Goal: Task Accomplishment & Management: Use online tool/utility

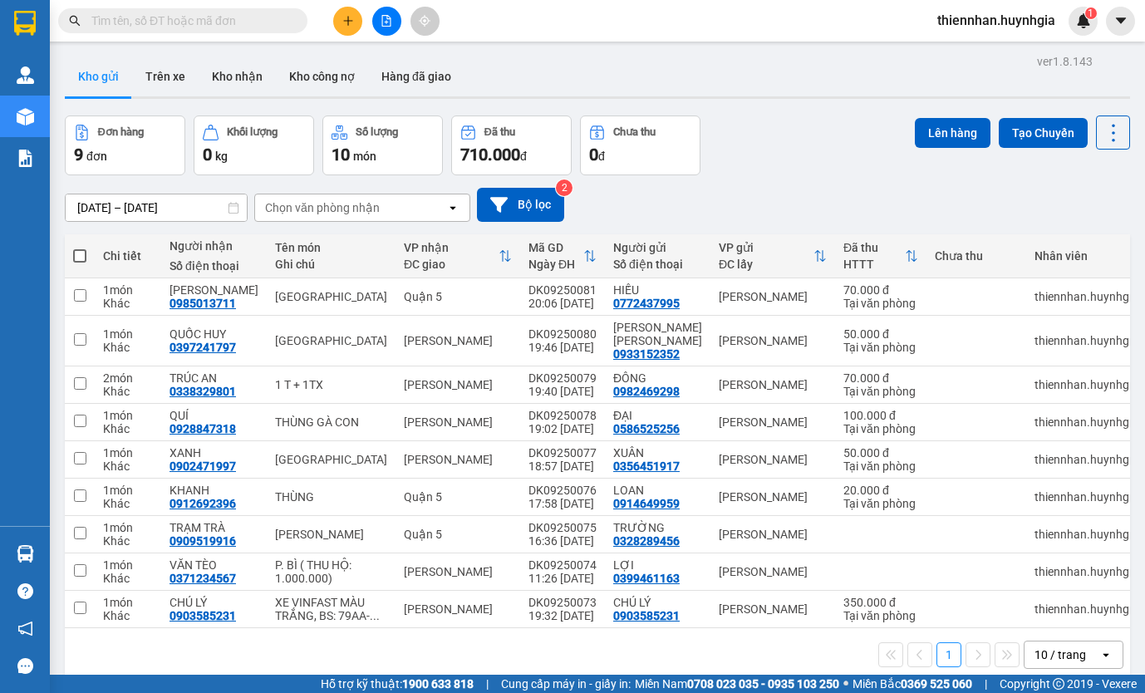
click at [984, 25] on span "thiennhan.huynhgia" at bounding box center [996, 20] width 145 height 21
click at [941, 52] on icon "login" at bounding box center [937, 52] width 10 height 10
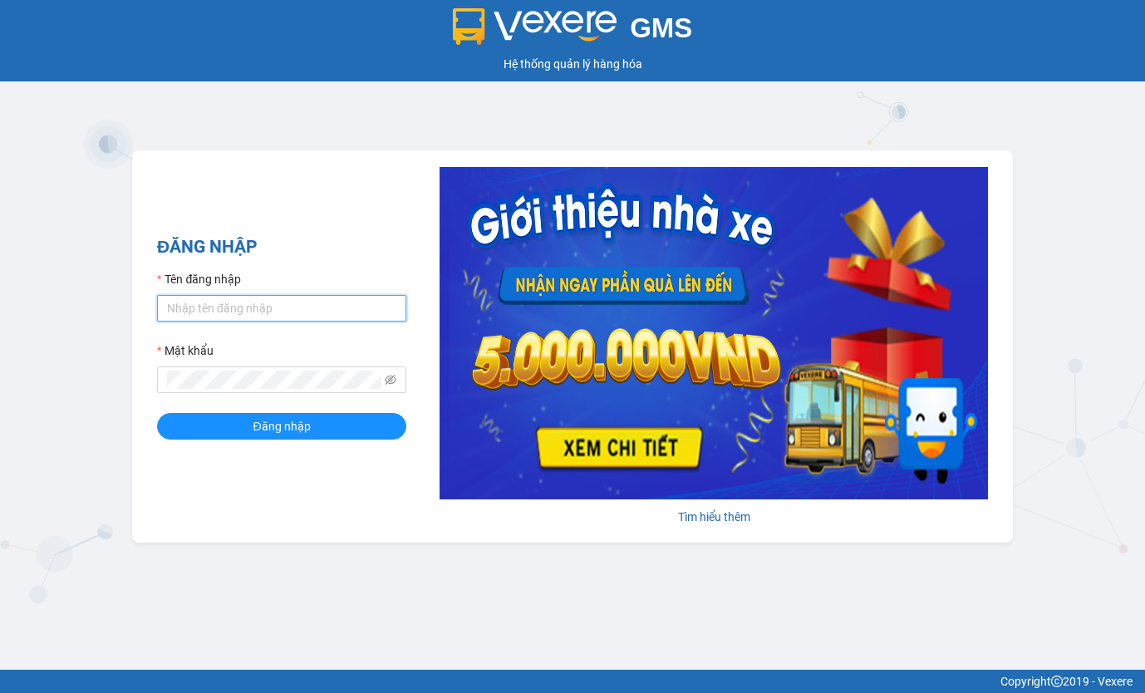
type input "thiennhan.huynhgia"
click at [284, 441] on div "ĐĂNG NHẬP Tên đăng nhập thiennhan.huynhgia Mật khẩu Đăng nhập" at bounding box center [281, 347] width 249 height 226
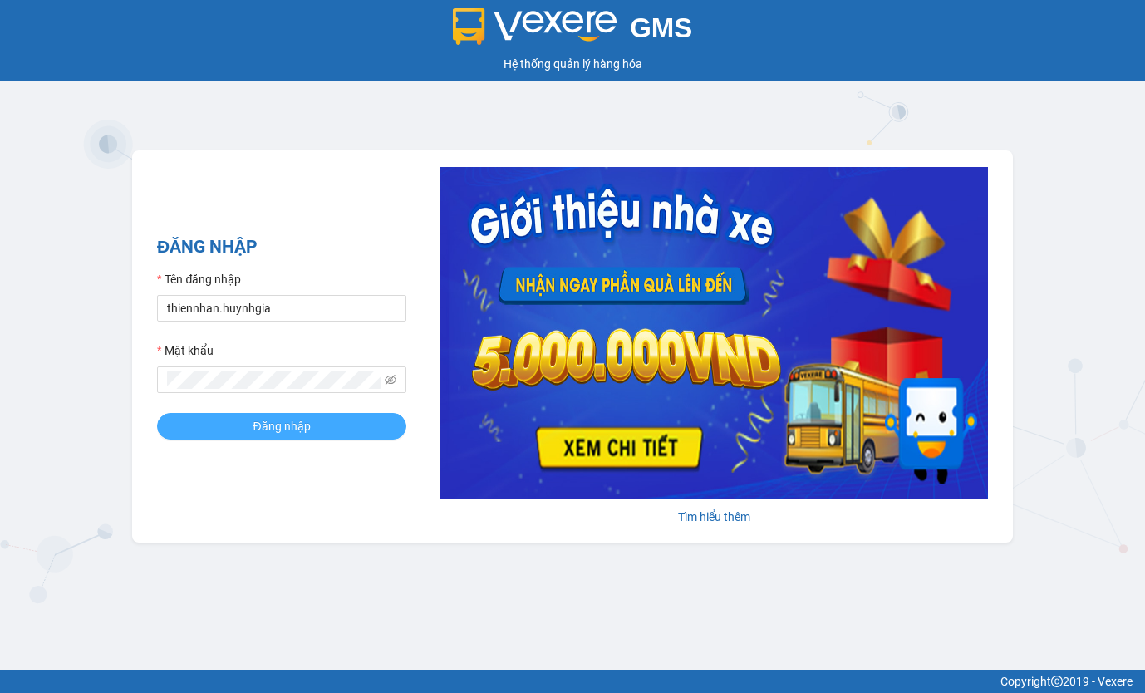
click at [290, 436] on button "Đăng nhập" at bounding box center [281, 426] width 249 height 27
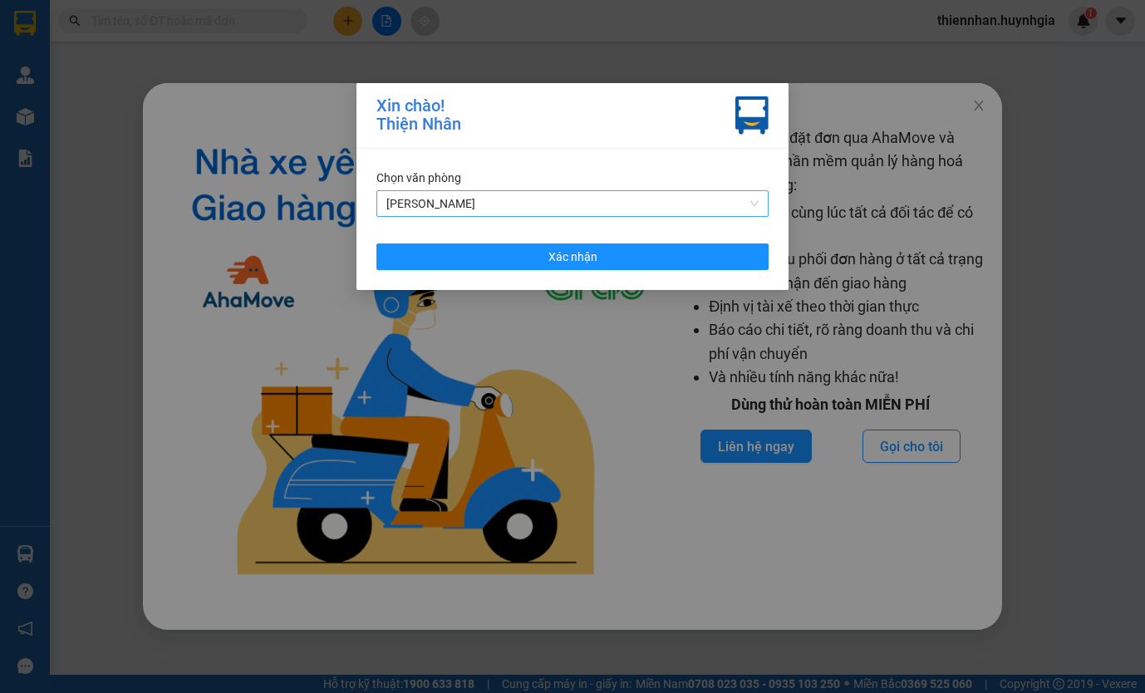
click at [431, 206] on span "[PERSON_NAME]" at bounding box center [573, 203] width 372 height 25
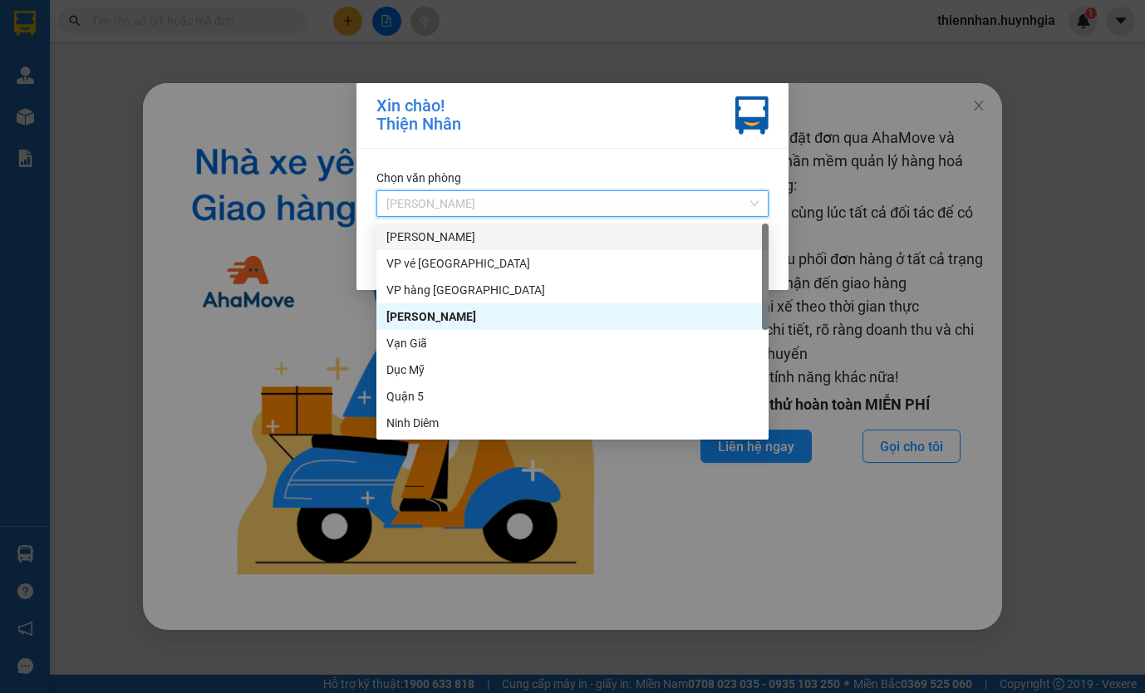
click at [440, 226] on div "[PERSON_NAME]" at bounding box center [573, 237] width 392 height 27
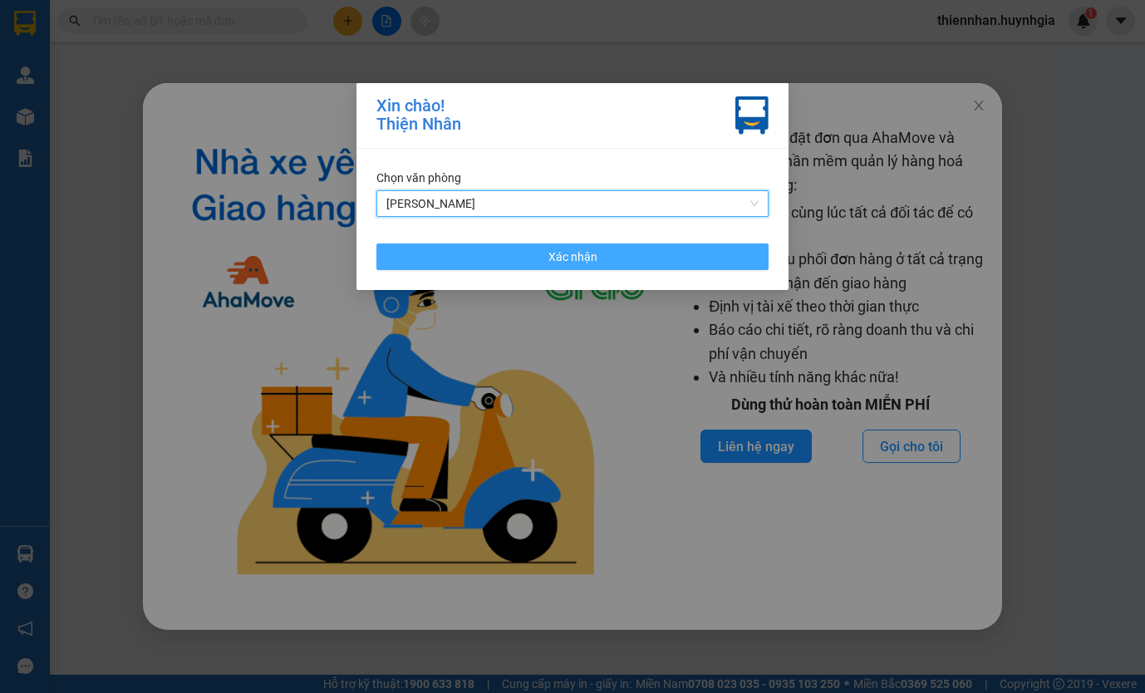
click at [549, 252] on span "Xác nhận" at bounding box center [573, 257] width 49 height 18
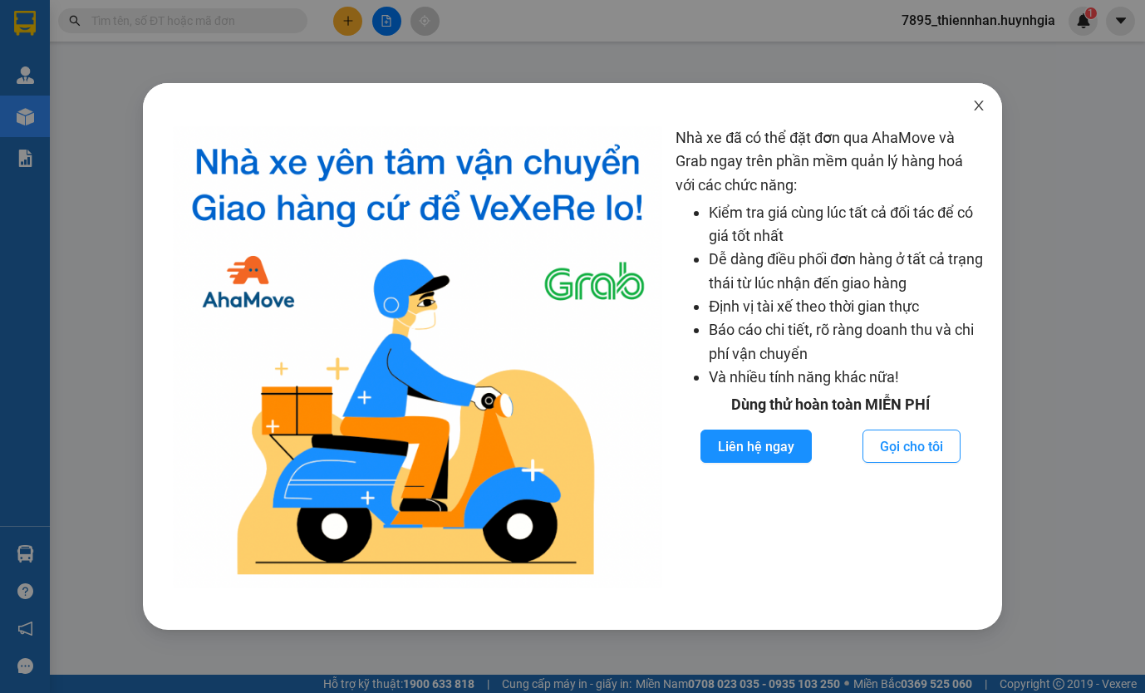
click at [981, 101] on icon "close" at bounding box center [979, 105] width 13 height 13
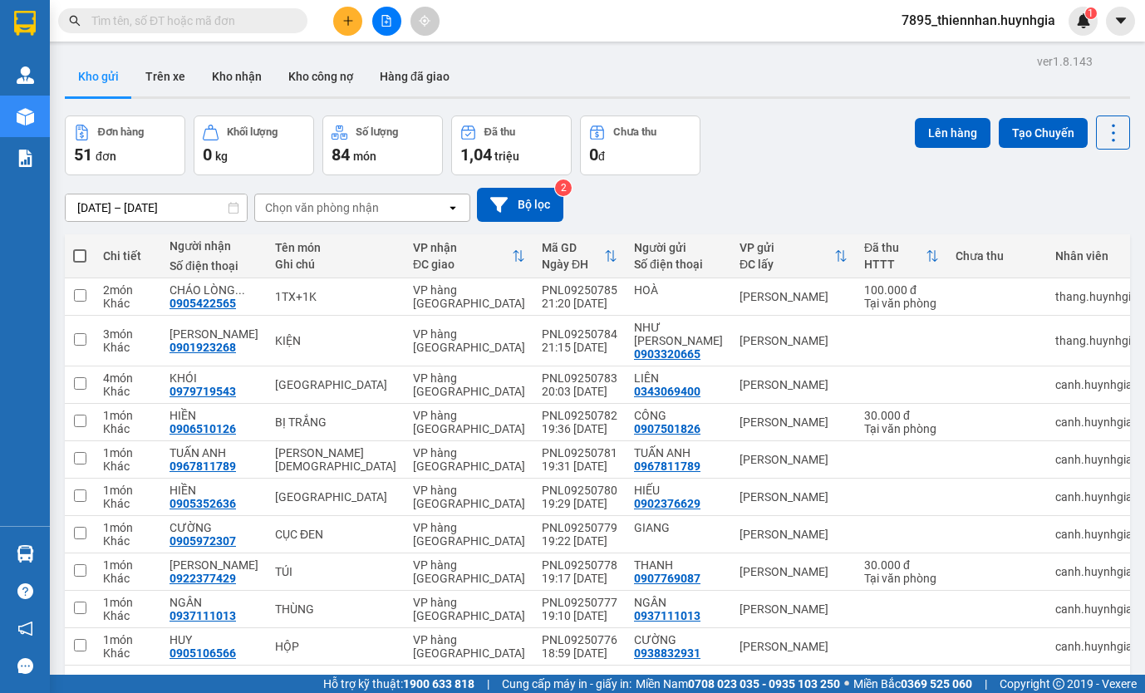
click at [967, 22] on span "7895_thiennhan.huynhgia" at bounding box center [979, 20] width 180 height 21
click at [967, 41] on li "Đăng xuất" at bounding box center [978, 51] width 182 height 27
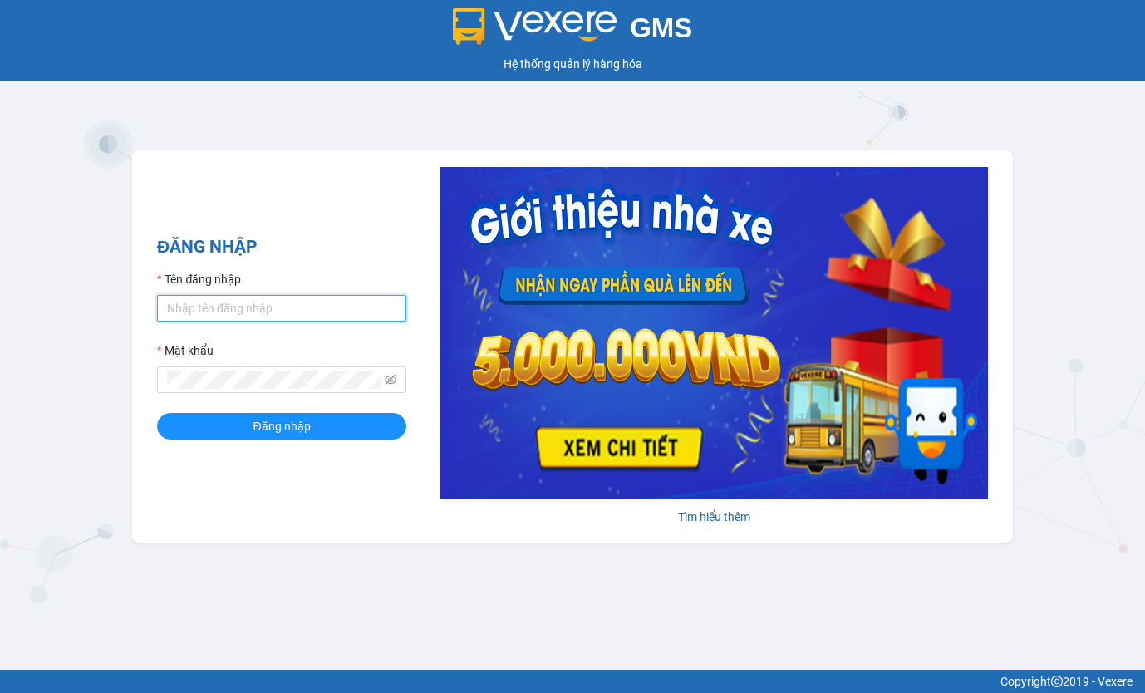
type input "thiennhan.huynhgia"
click at [360, 326] on form "Tên đăng nhập thiennhan.huynhgia Mật khẩu Đăng nhập" at bounding box center [281, 355] width 249 height 170
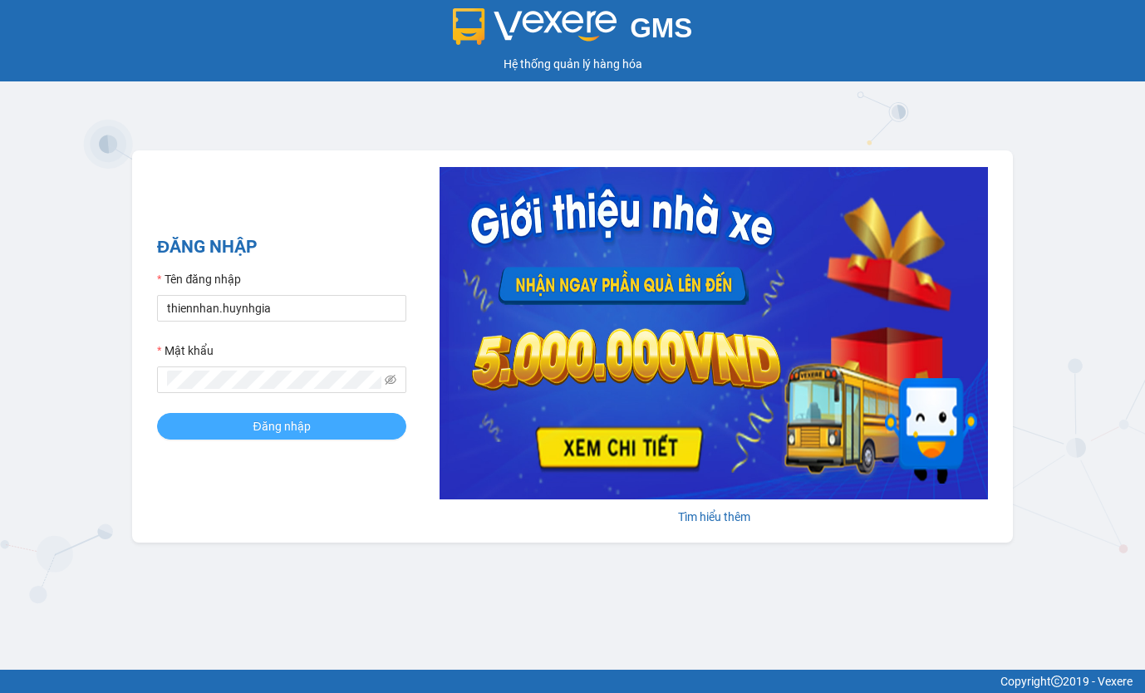
click at [338, 438] on button "Đăng nhập" at bounding box center [281, 426] width 249 height 27
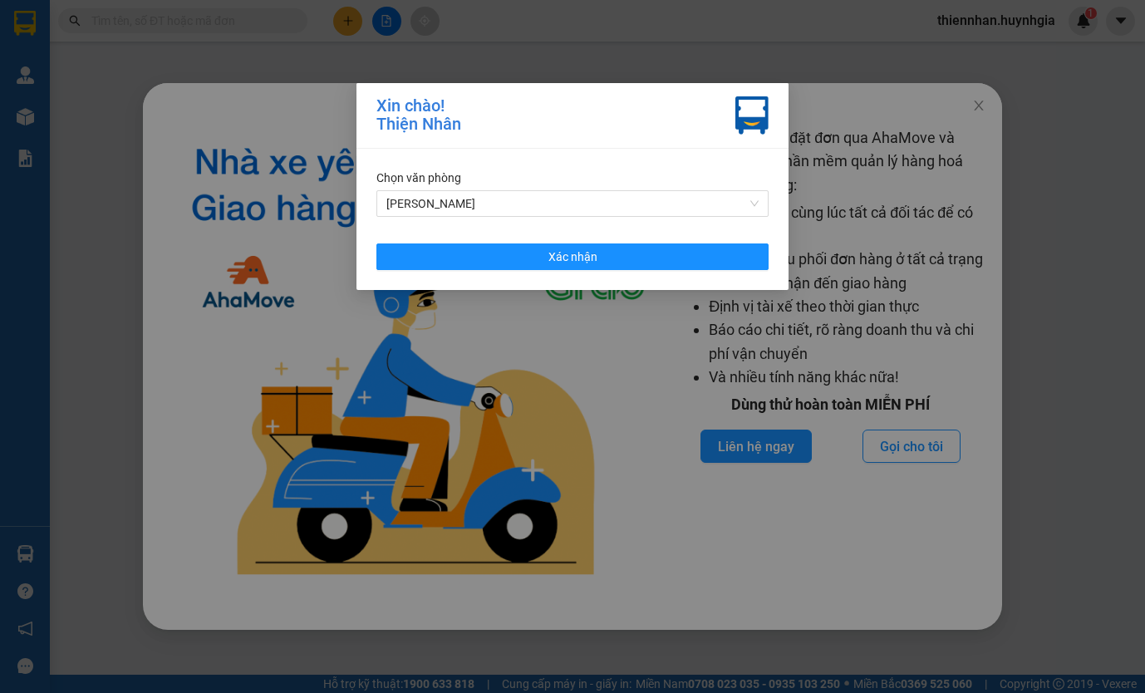
click at [466, 189] on div "Chọn văn phòng Diên Khánh" at bounding box center [573, 193] width 392 height 48
click at [466, 209] on span "[PERSON_NAME]" at bounding box center [573, 203] width 372 height 25
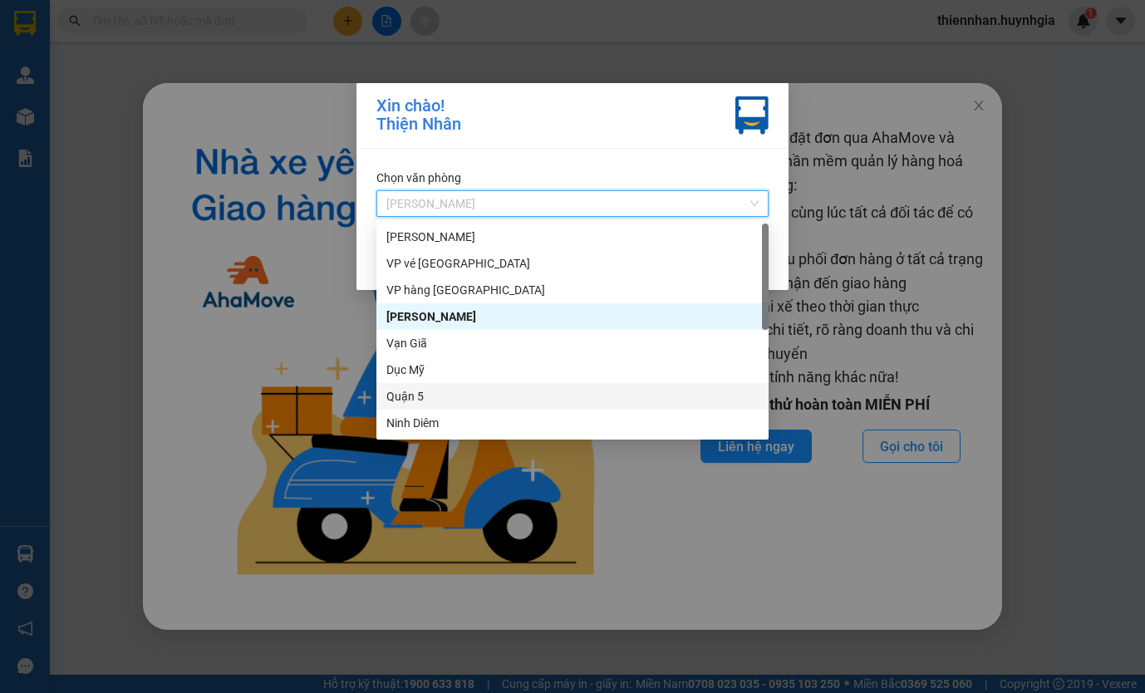
click at [481, 400] on div "Quận 5" at bounding box center [573, 396] width 372 height 18
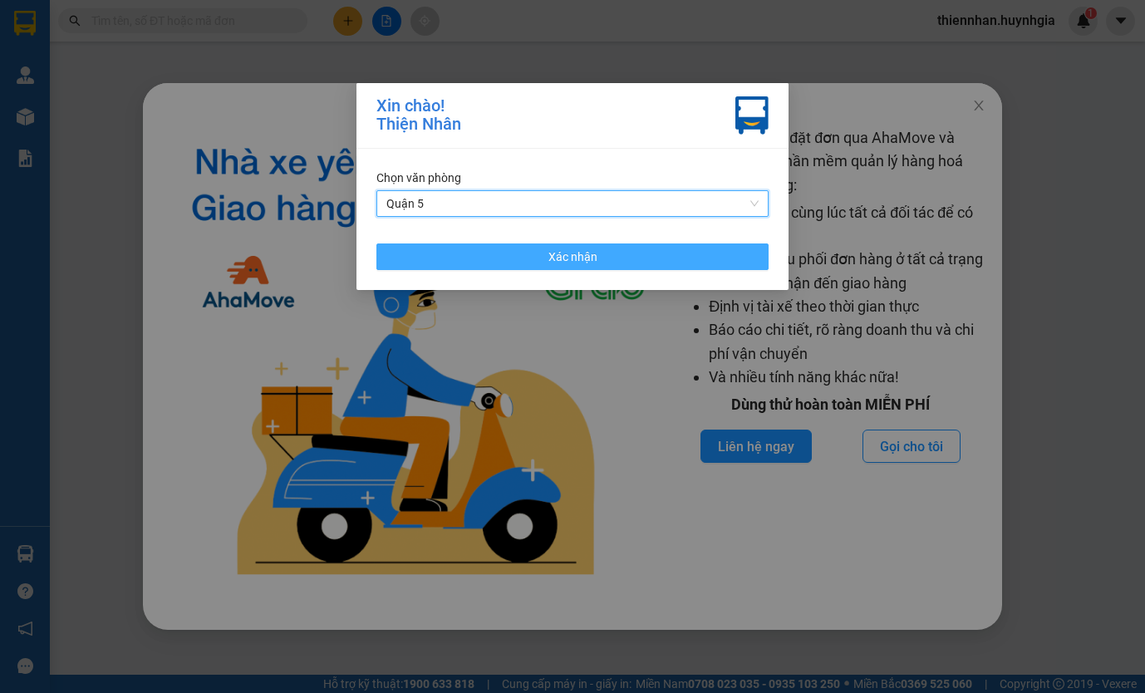
click at [488, 264] on button "Xác nhận" at bounding box center [573, 257] width 392 height 27
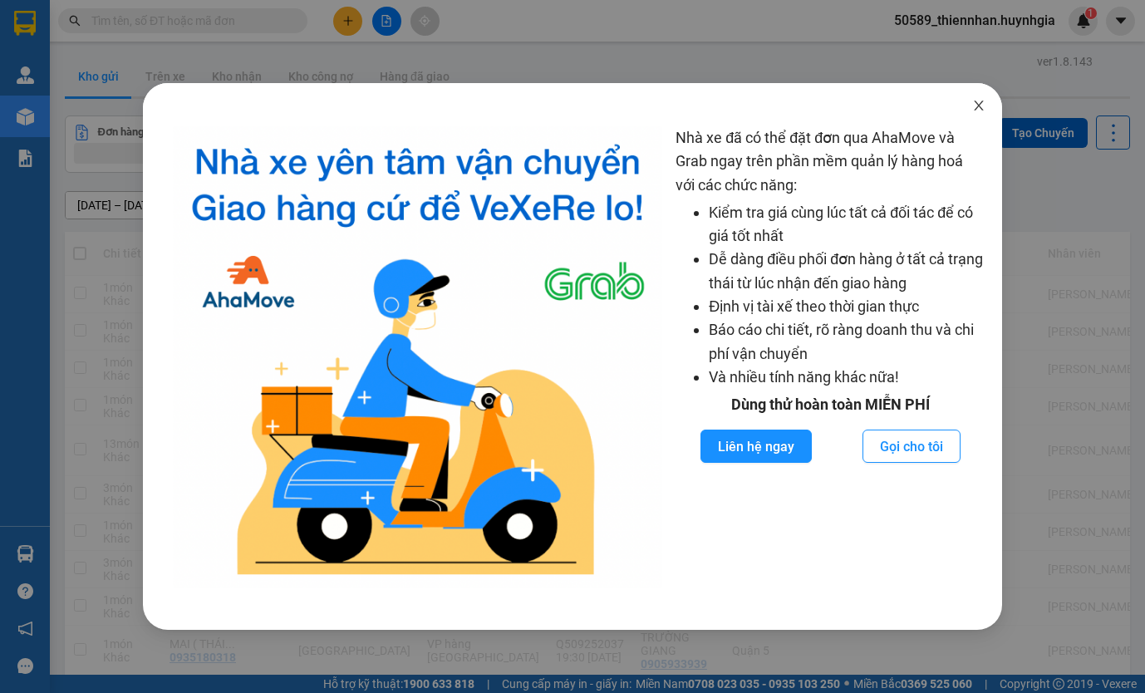
drag, startPoint x: 983, startPoint y: 108, endPoint x: 950, endPoint y: 107, distance: 33.3
click at [983, 108] on icon "close" at bounding box center [979, 105] width 13 height 13
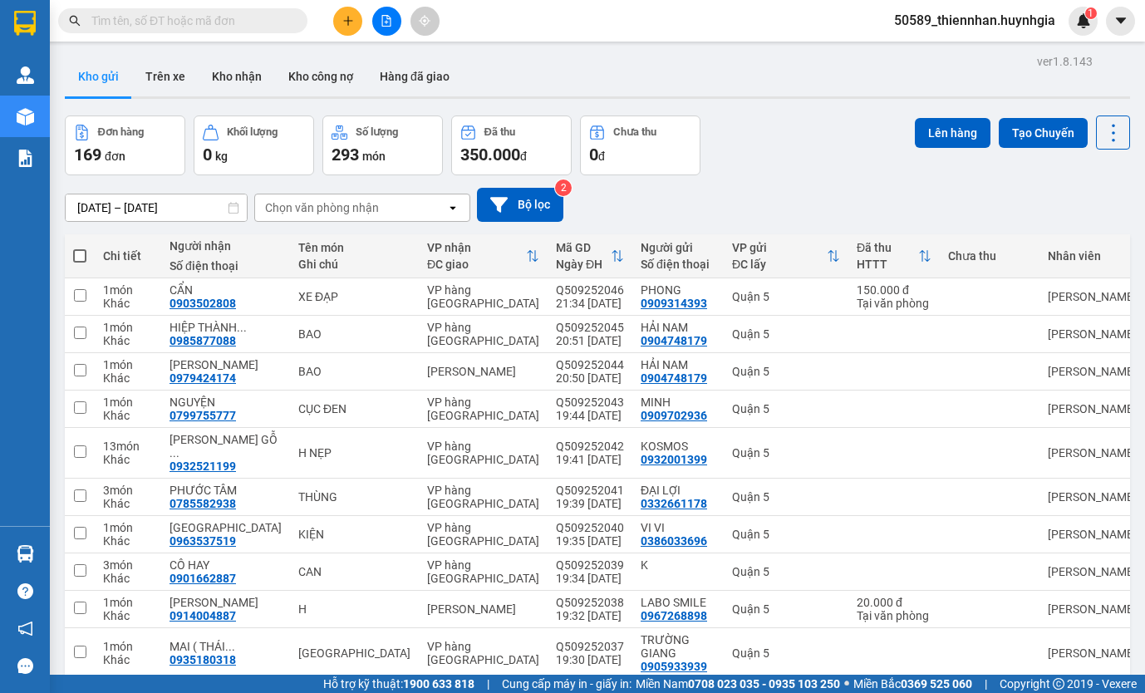
click at [811, 155] on div "Đơn hàng 169 đơn Khối lượng 0 kg Số lượng 293 món Đã thu 350.000 đ Chưa thu 0 đ…" at bounding box center [598, 146] width 1066 height 60
